Goal: Use online tool/utility: Use online tool/utility

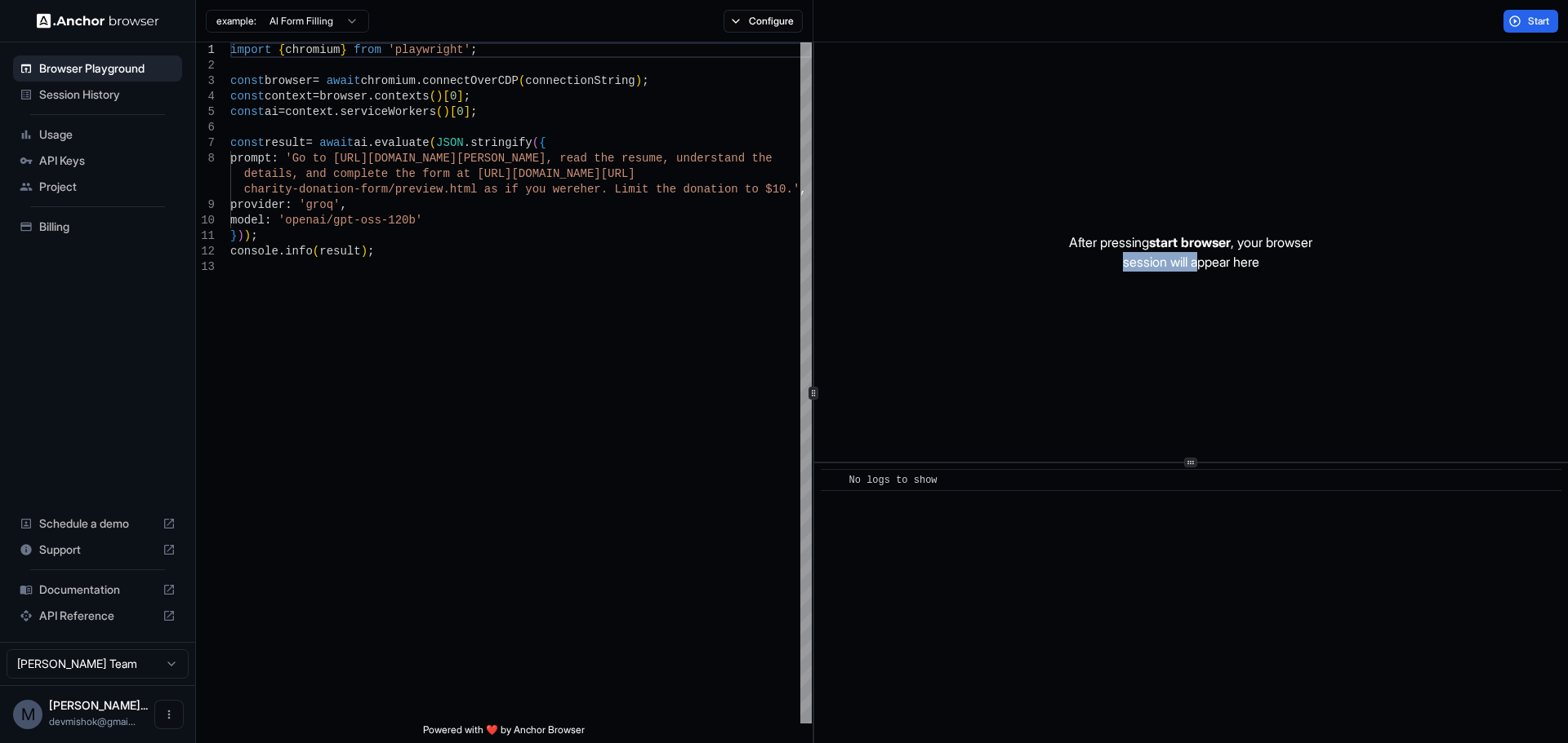
drag, startPoint x: 1100, startPoint y: 253, endPoint x: 1203, endPoint y: 278, distance: 106.0
click at [1203, 278] on div "After pressing start browser , your browser session will appear here" at bounding box center [1191, 252] width 754 height 419
click at [651, 161] on div "import { chromium } from 'playwright' ; const browser = await chromium . connec…" at bounding box center [521, 491] width 581 height 898
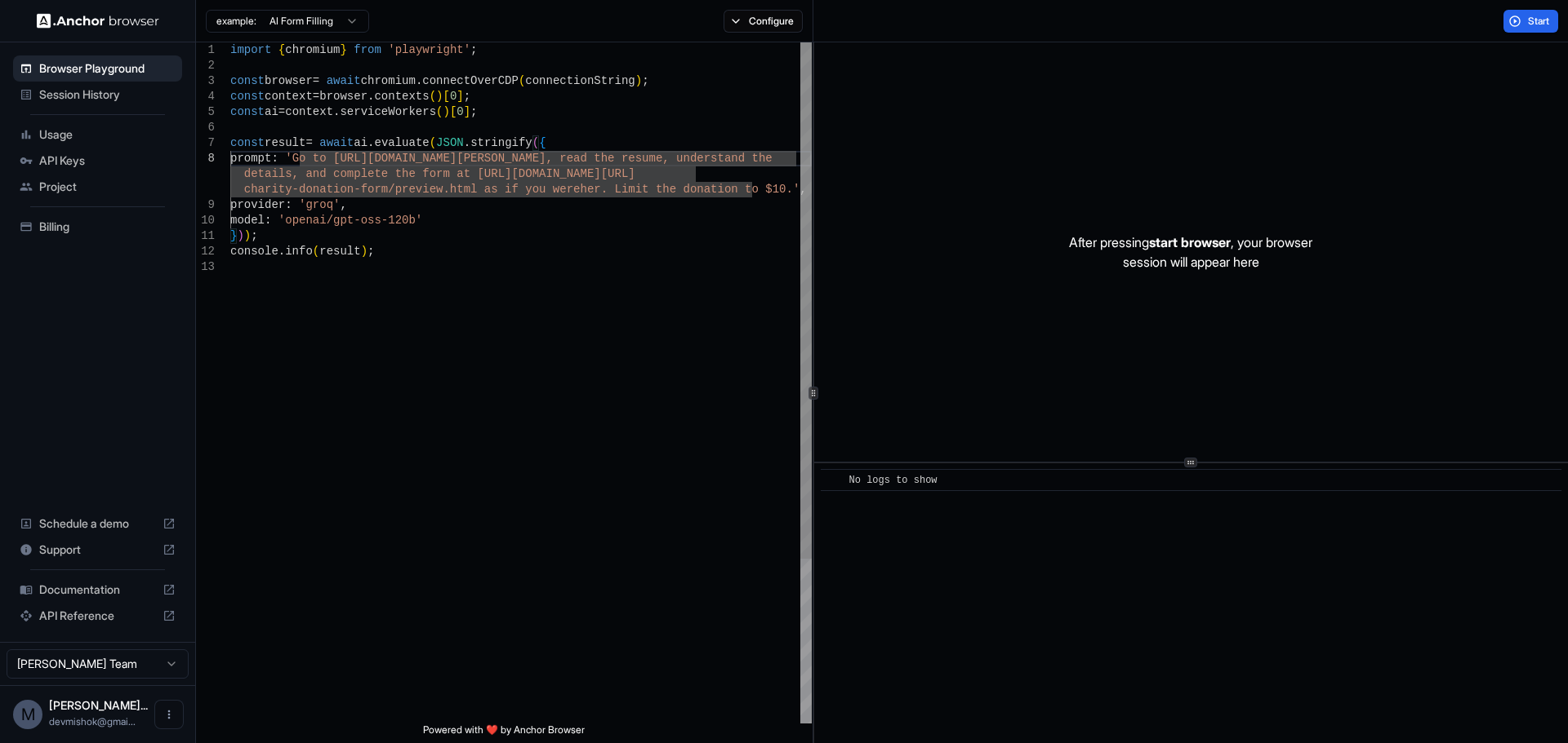
click at [513, 236] on div "import { chromium } from 'playwright' ; const browser = await chromium . connec…" at bounding box center [521, 491] width 581 height 898
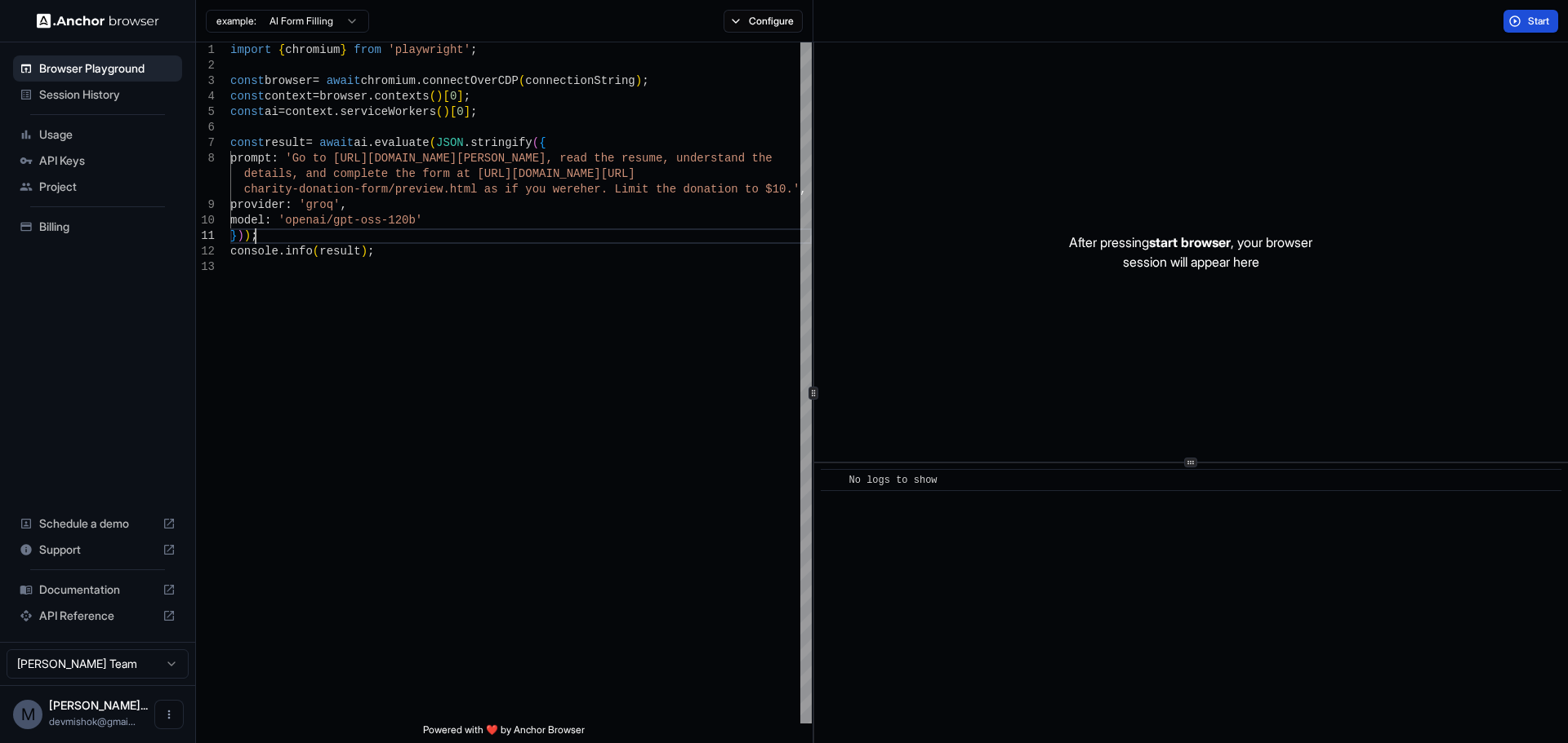
click at [1552, 16] on button "Start" at bounding box center [1530, 21] width 54 height 22
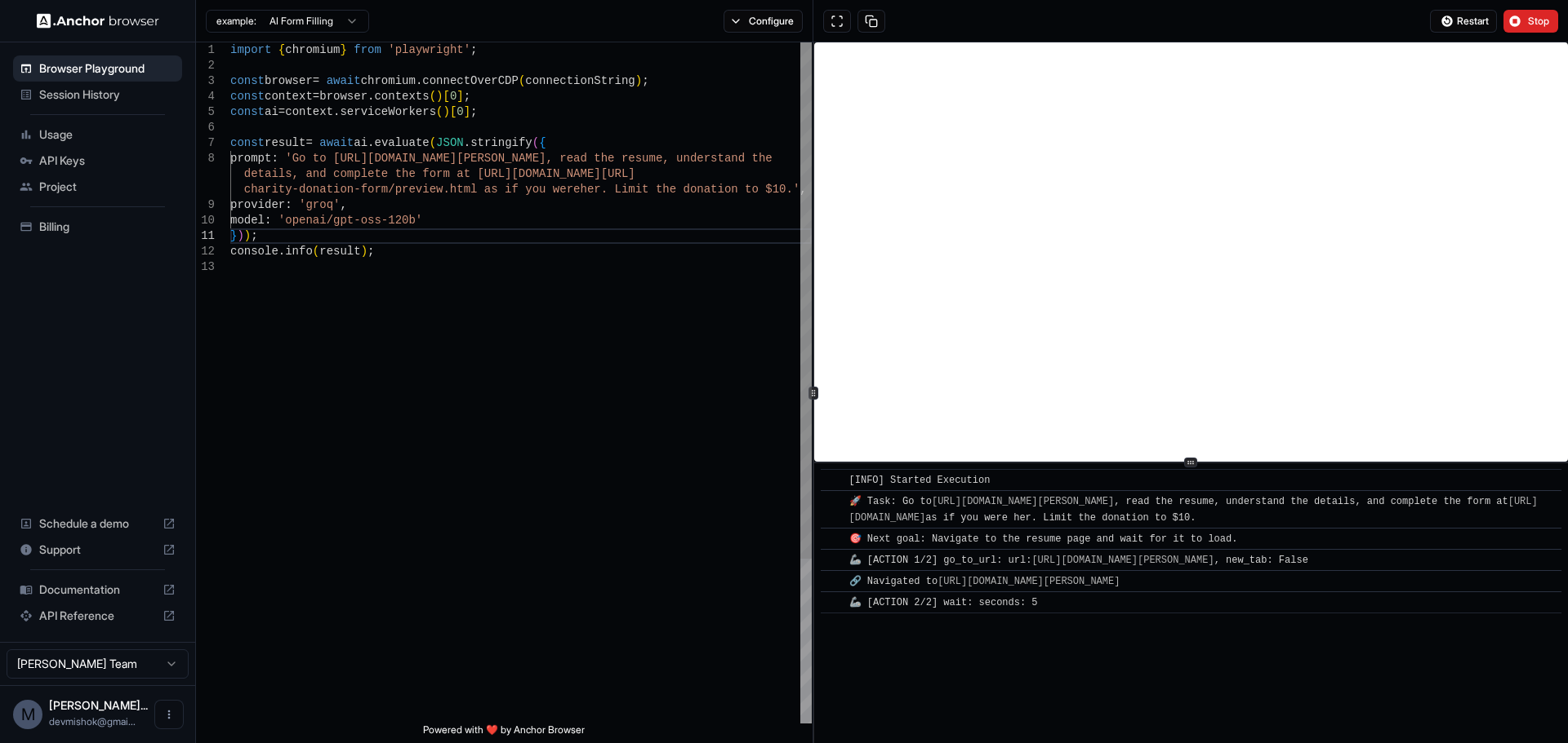
click at [424, 216] on div "import { chromium } from 'playwright' ; const browser = await chromium . connec…" at bounding box center [521, 491] width 581 height 898
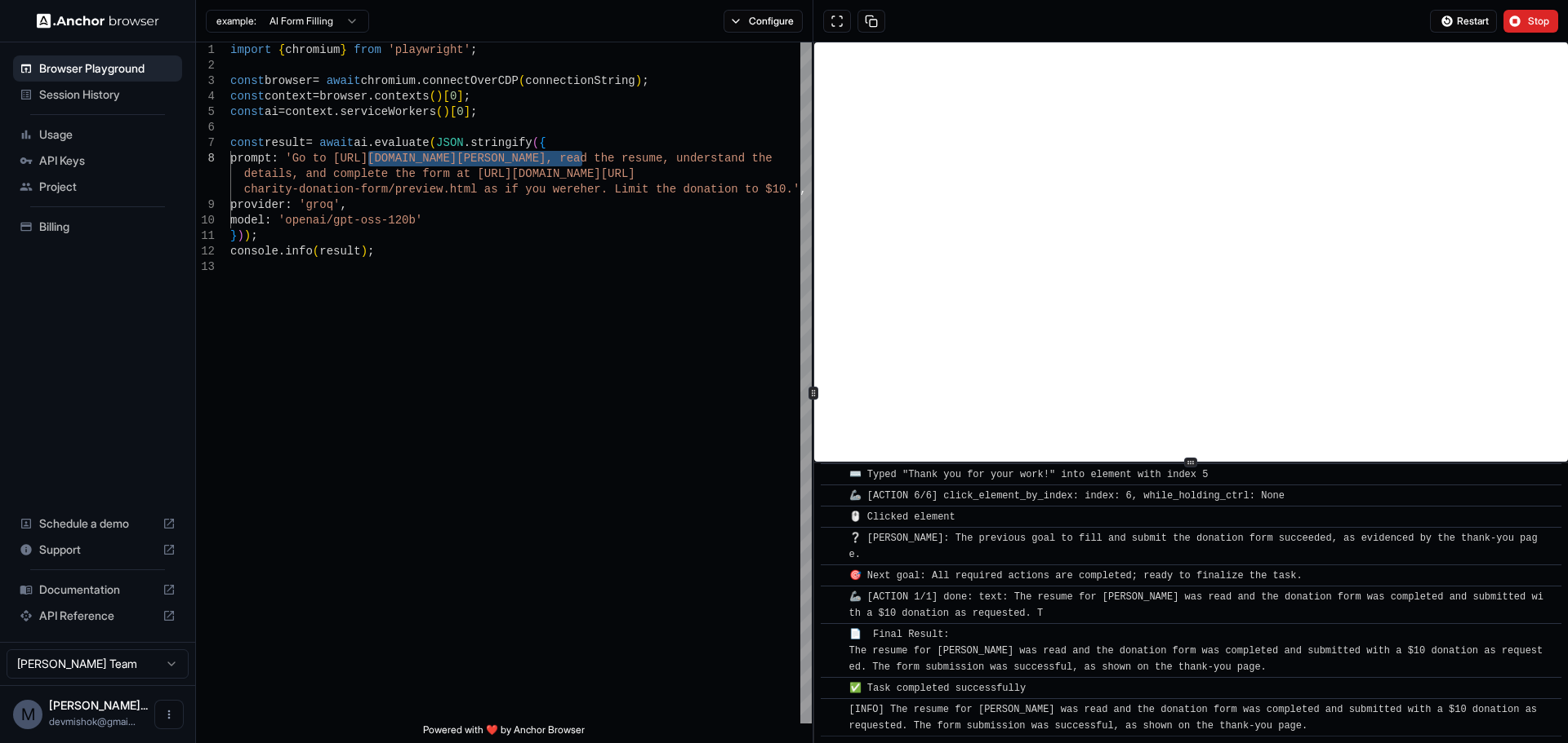
scroll to position [1143, 0]
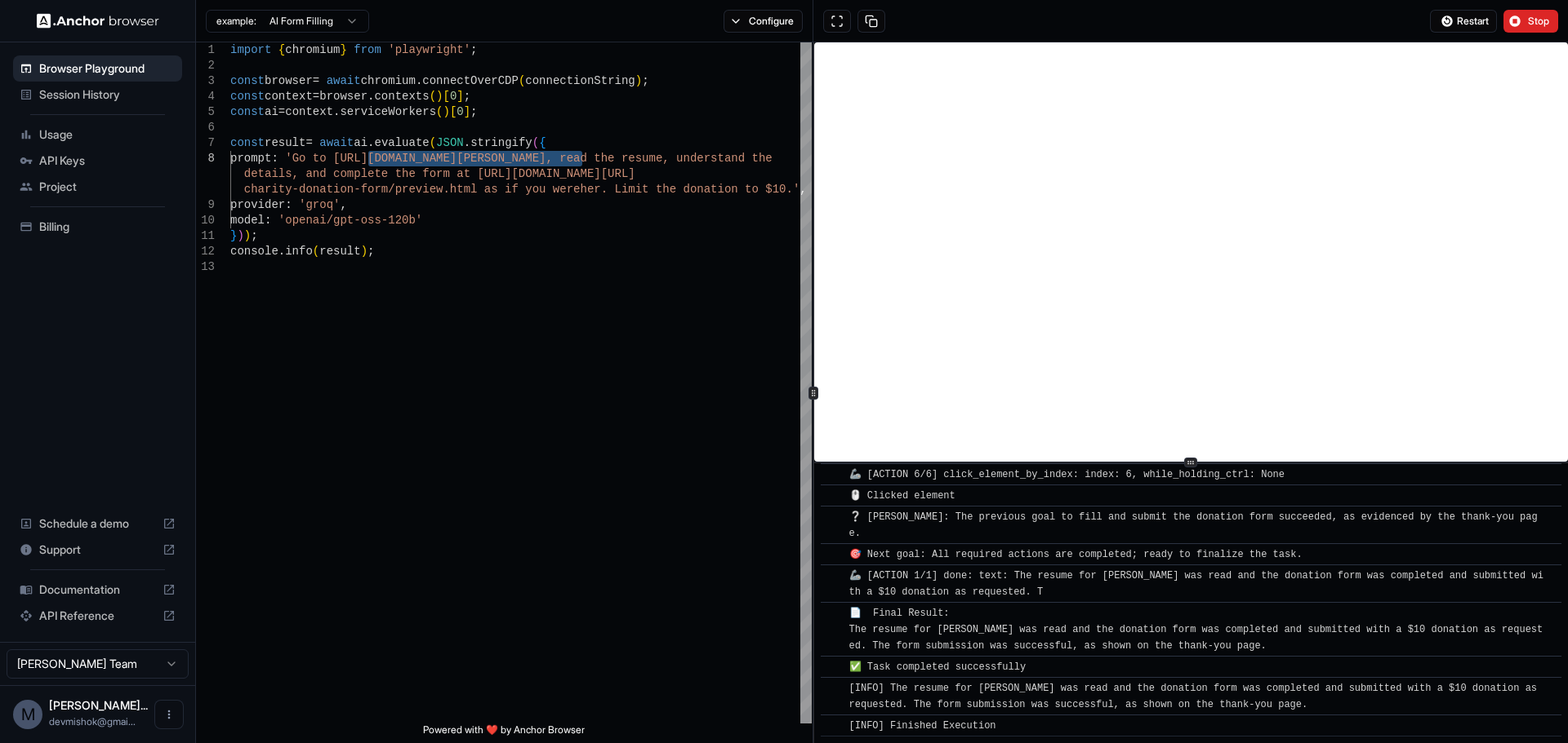
click at [1015, 685] on span "[INFO] The resume for Nicol Rider was read and the donation form was completed …" at bounding box center [1196, 696] width 694 height 28
click at [995, 639] on div "📄 Final Result: The resume for Nicol Rider was read and the donation form was c…" at bounding box center [1196, 630] width 694 height 49
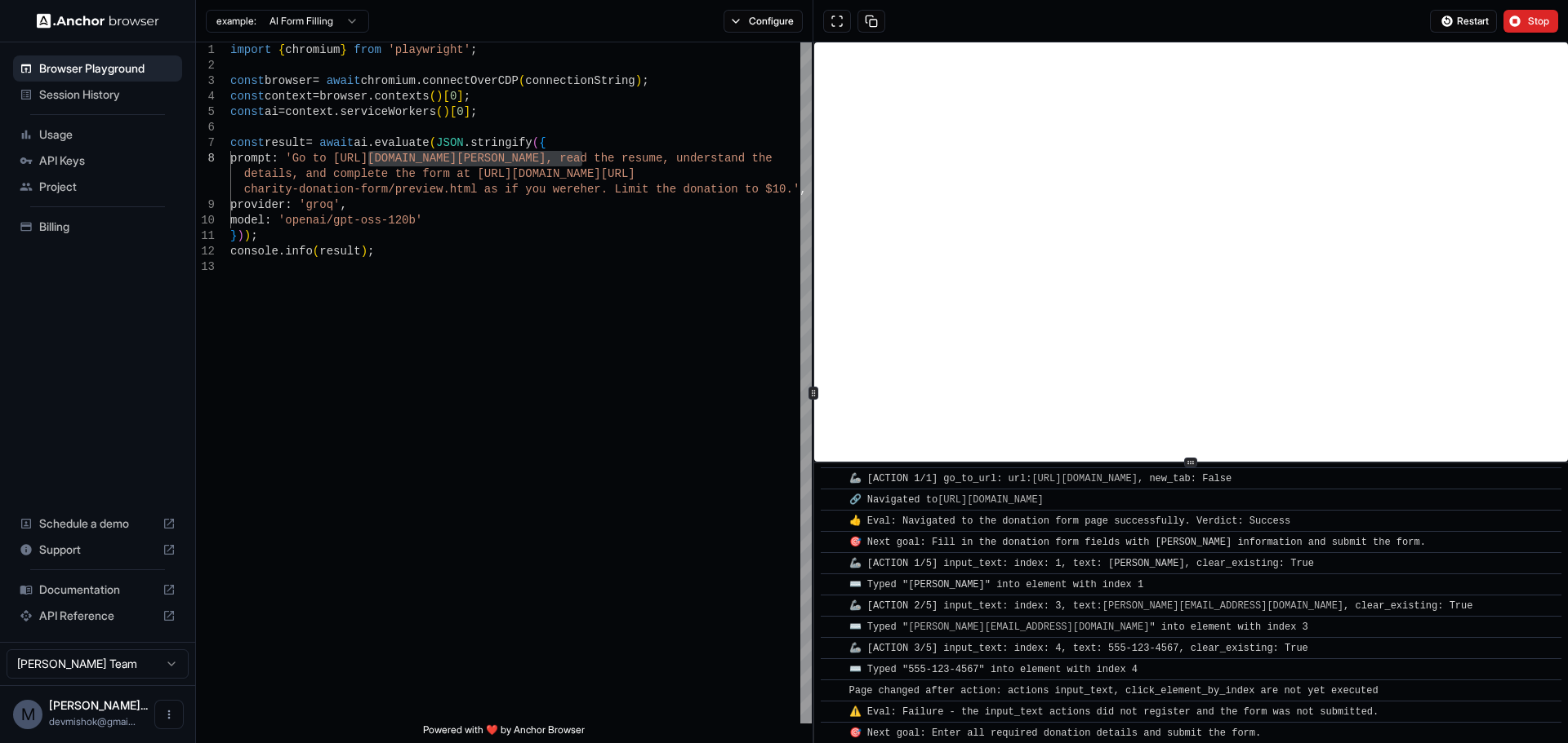
scroll to position [687, 0]
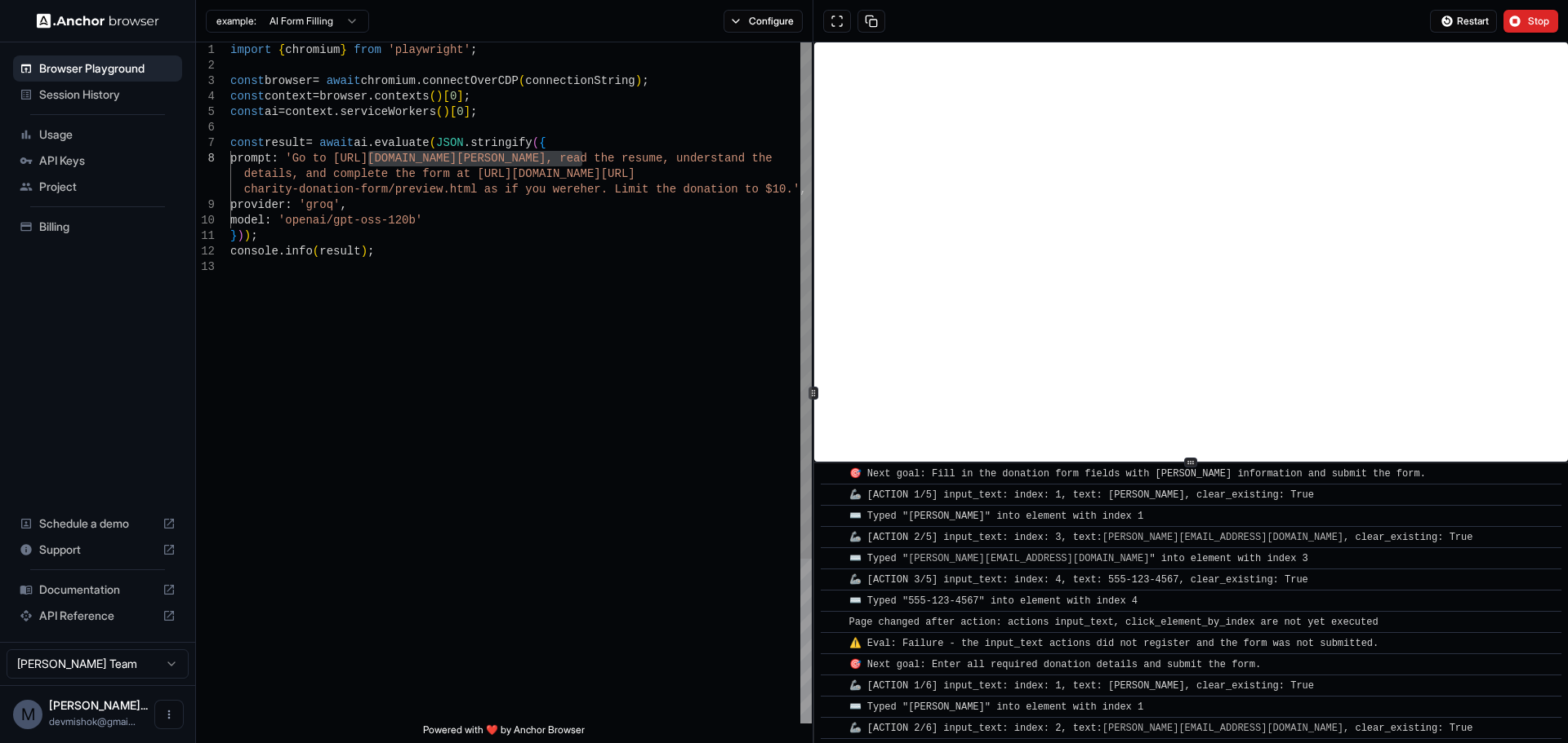
click at [529, 157] on div "import { chromium } from 'playwright' ; const browser = await chromium . connec…" at bounding box center [521, 491] width 581 height 898
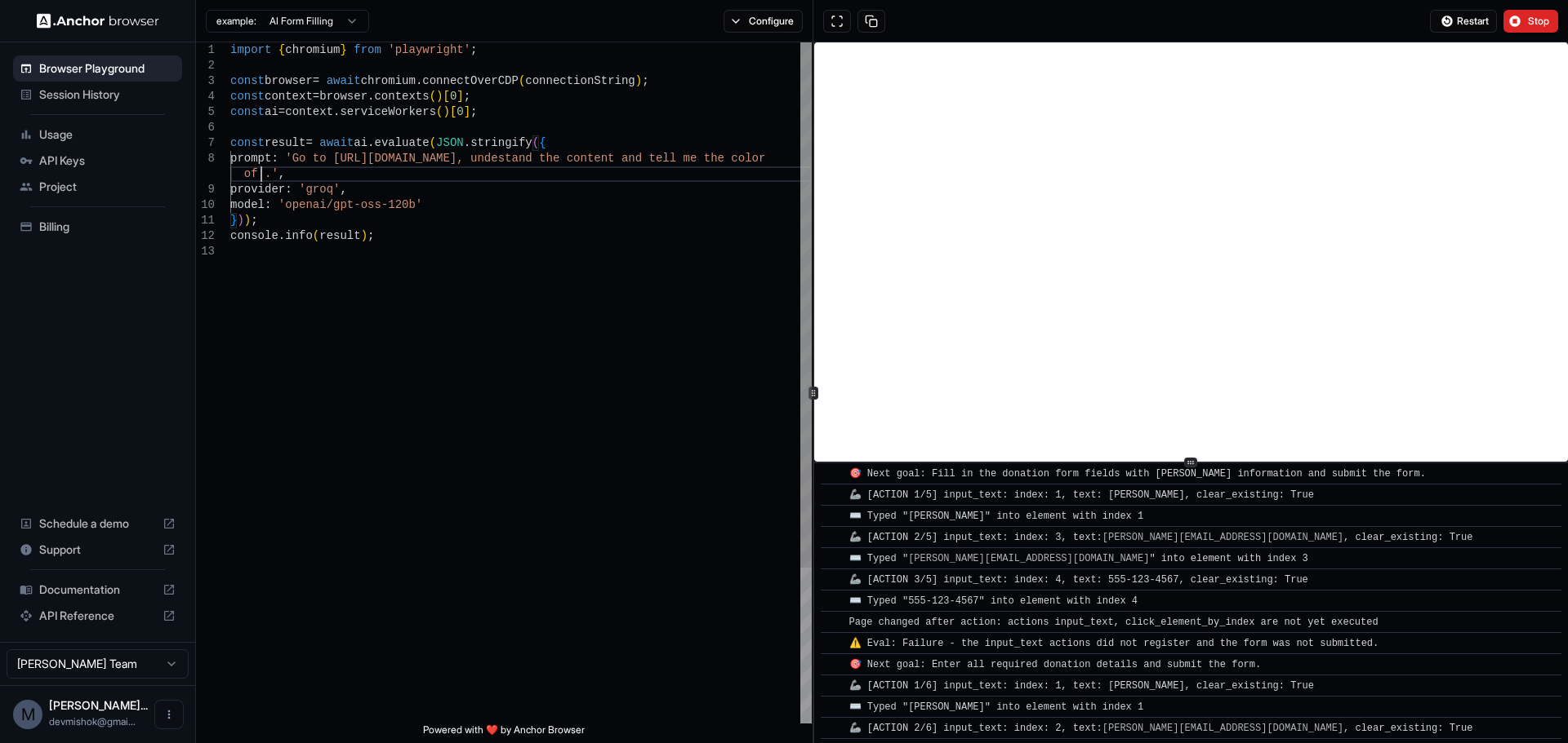
scroll to position [125, 0]
click at [613, 198] on div "import { chromium } from 'playwright' ; const browser = await chromium . connec…" at bounding box center [521, 483] width 581 height 883
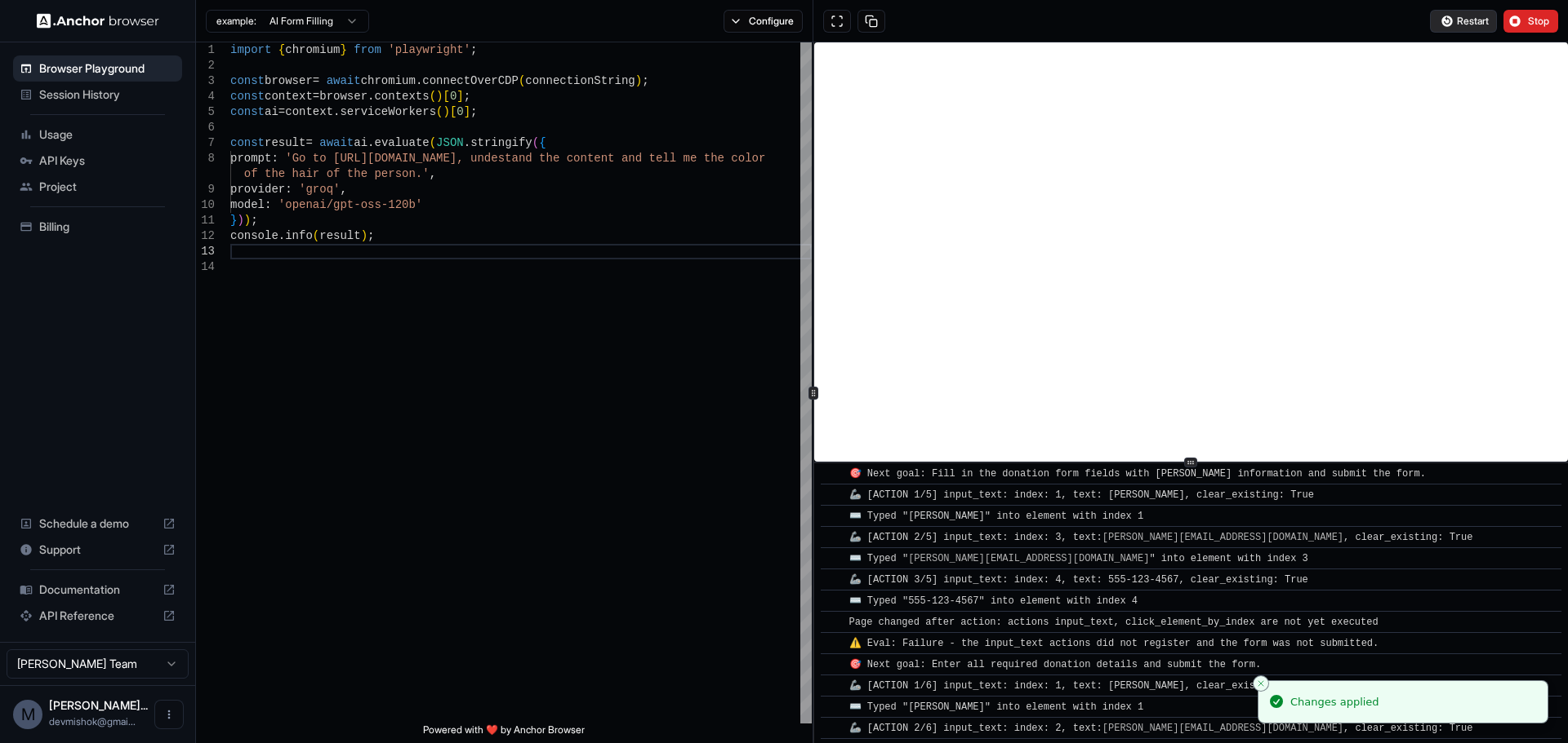
click at [1487, 22] on span "Restart" at bounding box center [1472, 21] width 32 height 13
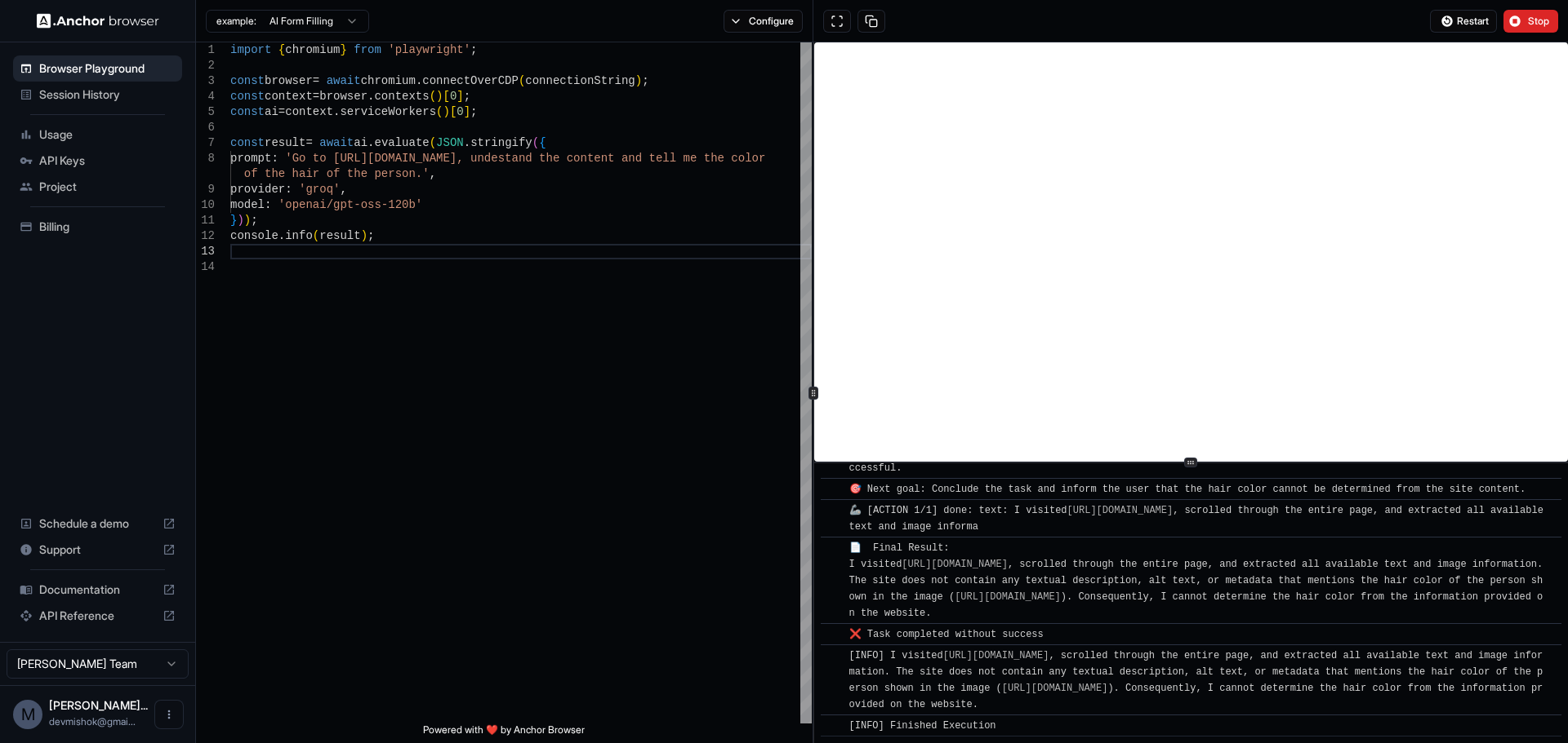
scroll to position [1957, 0]
click at [512, 205] on div "import { chromium } from 'playwright' ; const browser = await chromium . connec…" at bounding box center [521, 491] width 581 height 898
click at [325, 197] on div "import { chromium } from 'playwright' ; const browser = await chromium . connec…" at bounding box center [521, 491] width 581 height 898
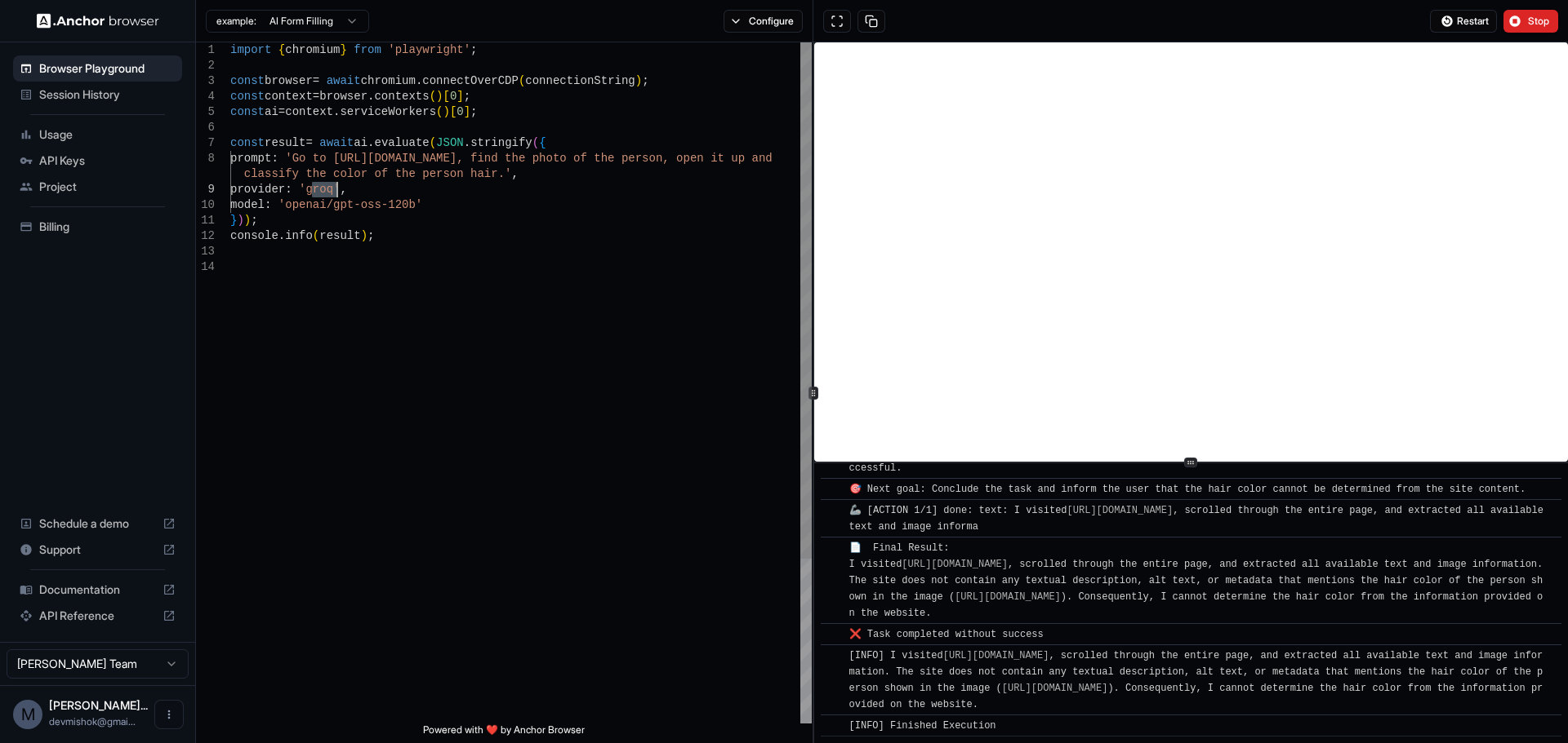
scroll to position [77, 0]
click at [490, 271] on div "import { chromium } from 'playwright' ; const browser = await chromium . connec…" at bounding box center [521, 491] width 581 height 898
click at [1472, 16] on span "Restart" at bounding box center [1472, 21] width 32 height 13
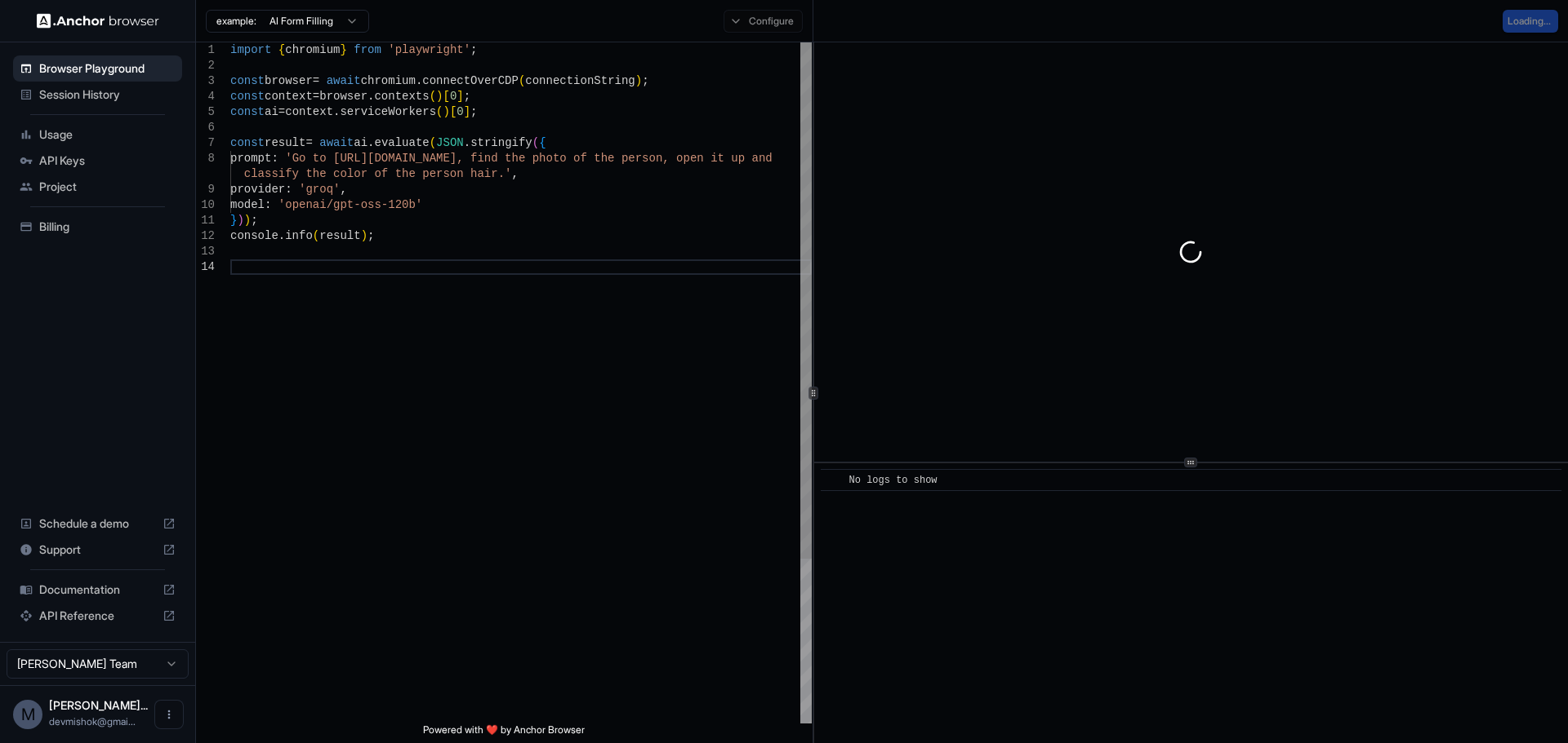
click at [686, 158] on div "import { chromium } from 'playwright' ; const browser = await chromium . connec…" at bounding box center [521, 491] width 581 height 898
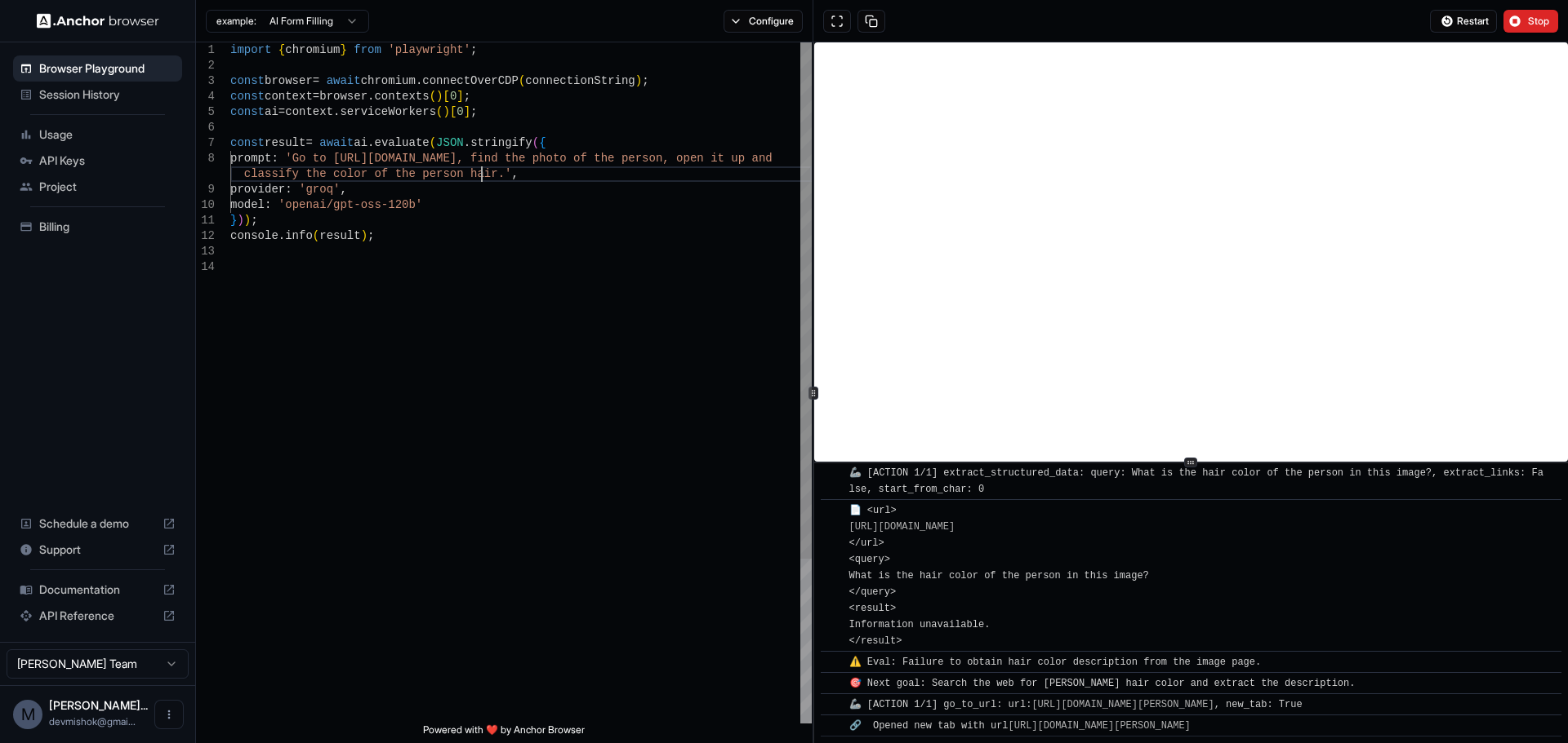
scroll to position [77, 0]
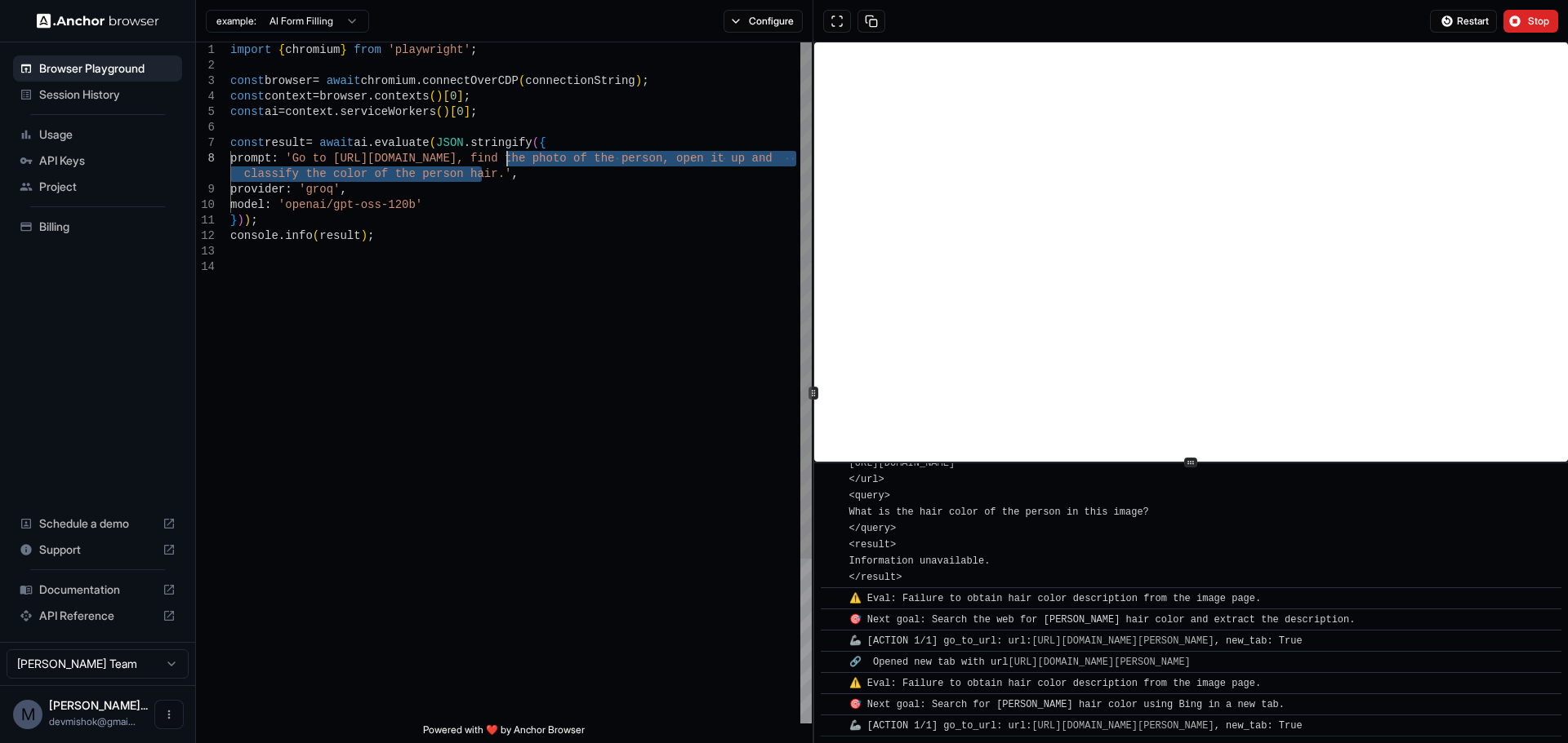
drag, startPoint x: 479, startPoint y: 179, endPoint x: 507, endPoint y: 159, distance: 34.4
click at [507, 159] on div "import { chromium } from 'playwright' ; const browser = await chromium . connec…" at bounding box center [521, 491] width 581 height 898
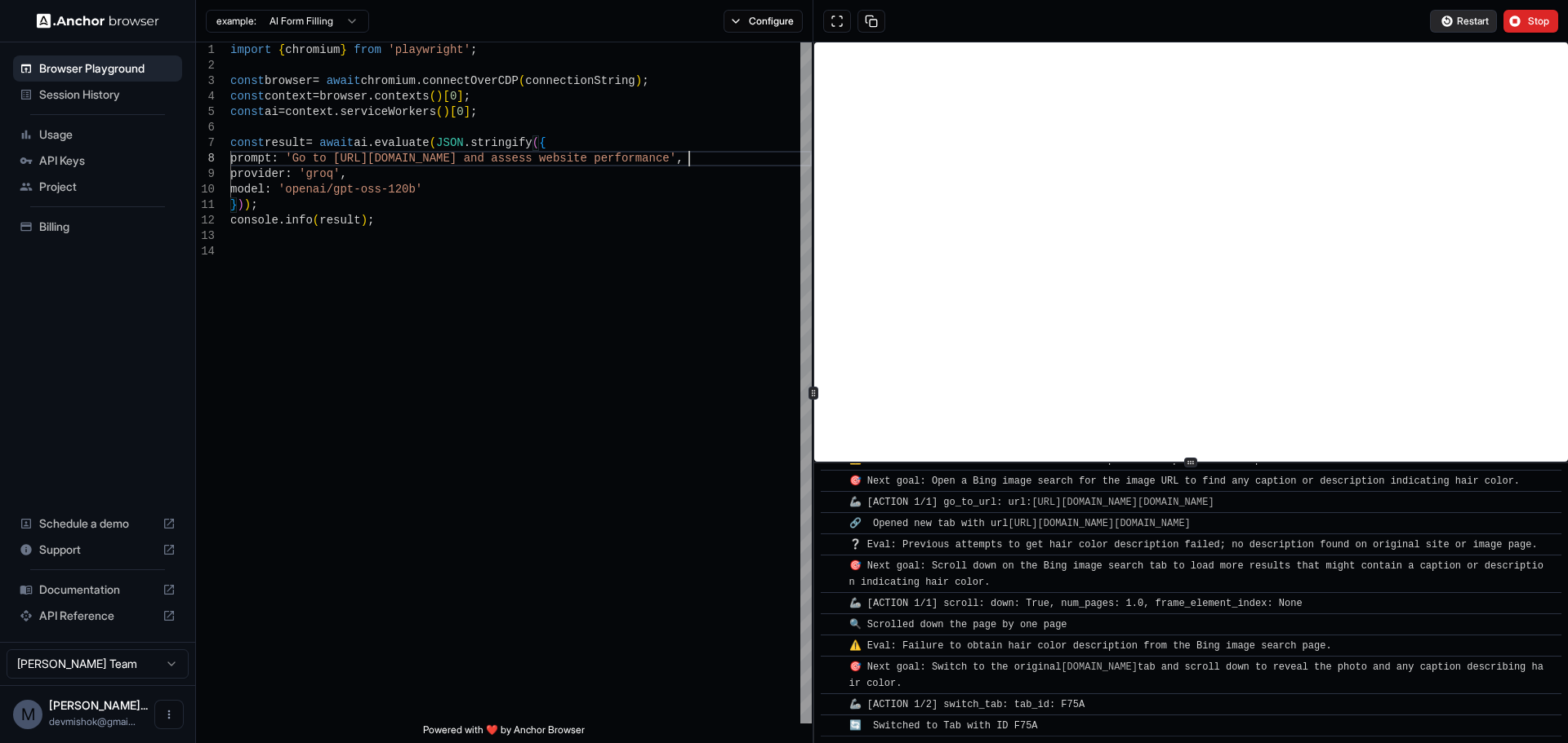
scroll to position [2528, 0]
type textarea "**********"
click at [1452, 25] on button "Restart" at bounding box center [1464, 21] width 67 height 22
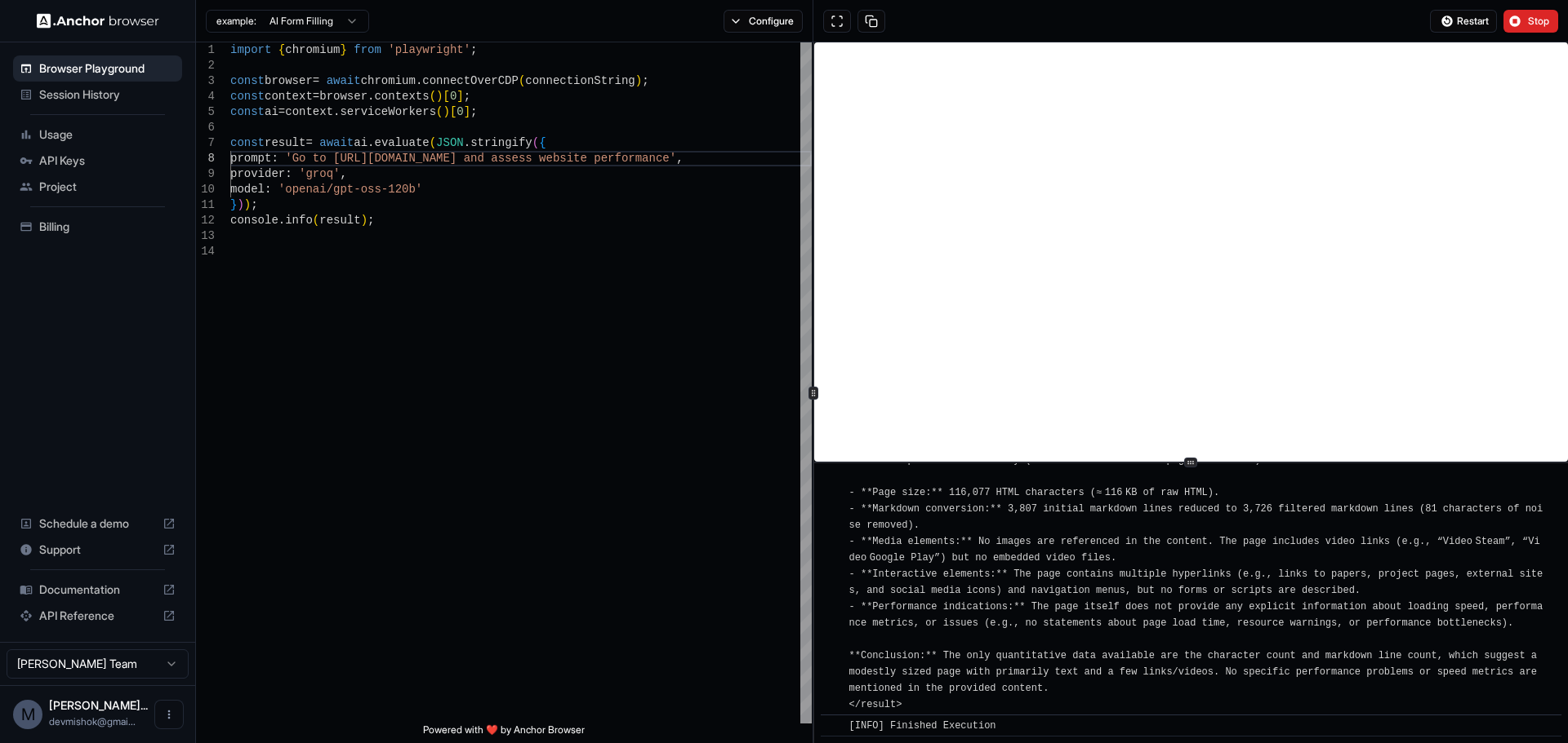
scroll to position [1590, 0]
